Goal: Check status: Check status

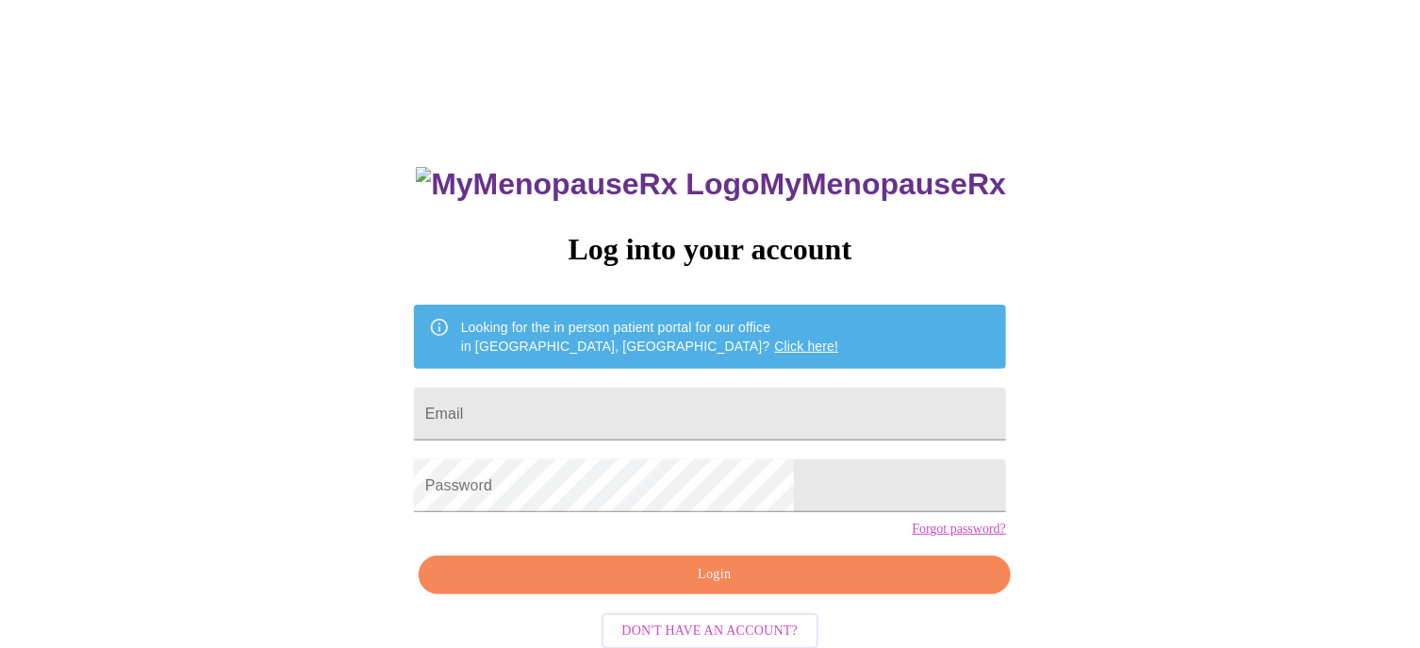
type input "[EMAIL_ADDRESS][DOMAIN_NAME]"
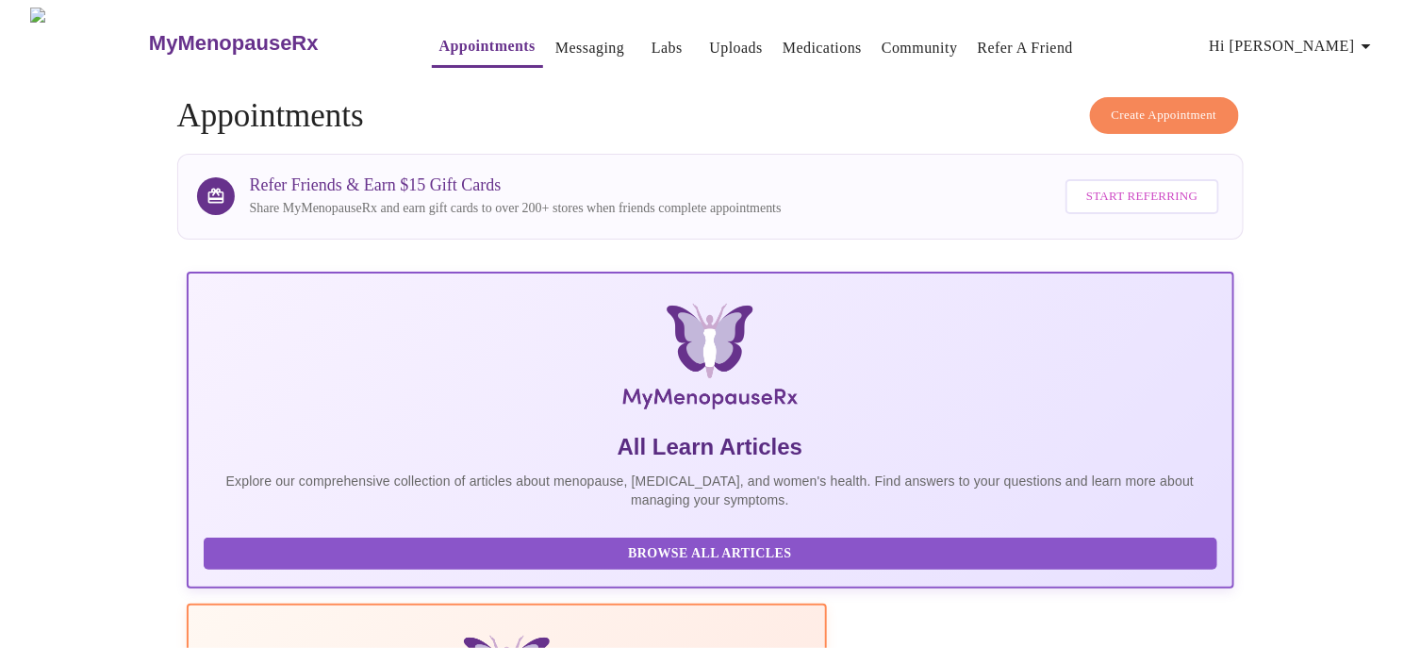
scroll to position [566, 0]
